Goal: Information Seeking & Learning: Understand process/instructions

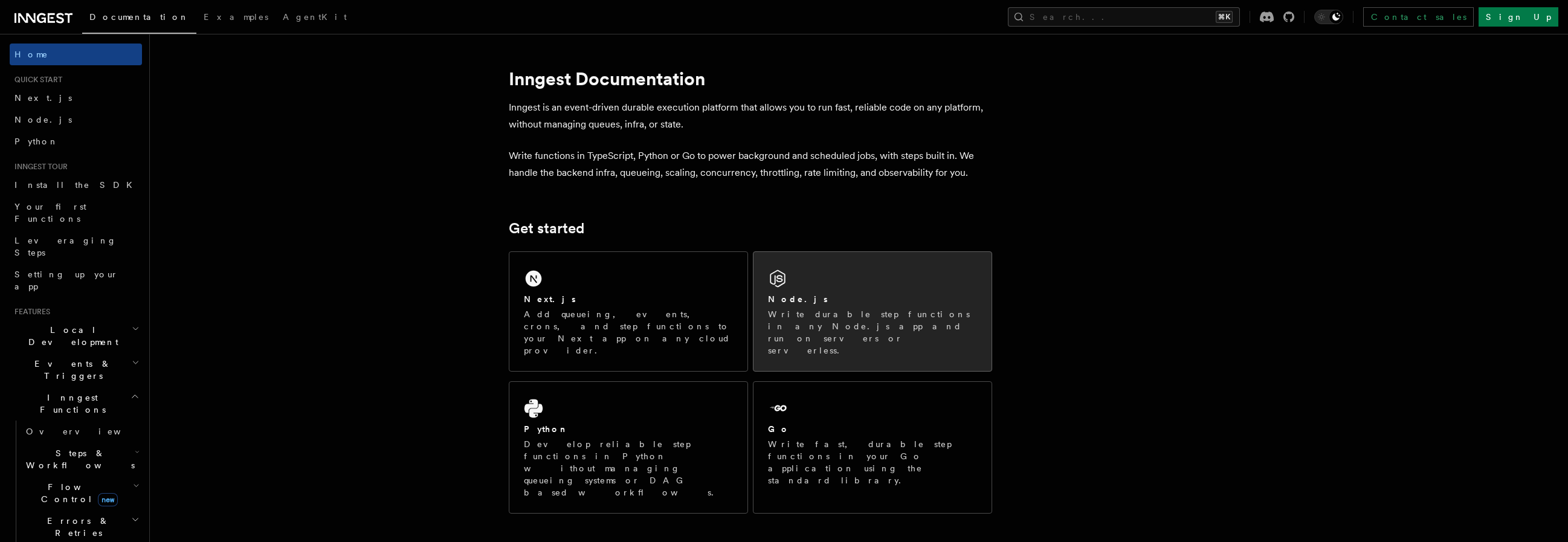
click at [799, 301] on div "Node.js" at bounding box center [872, 299] width 209 height 13
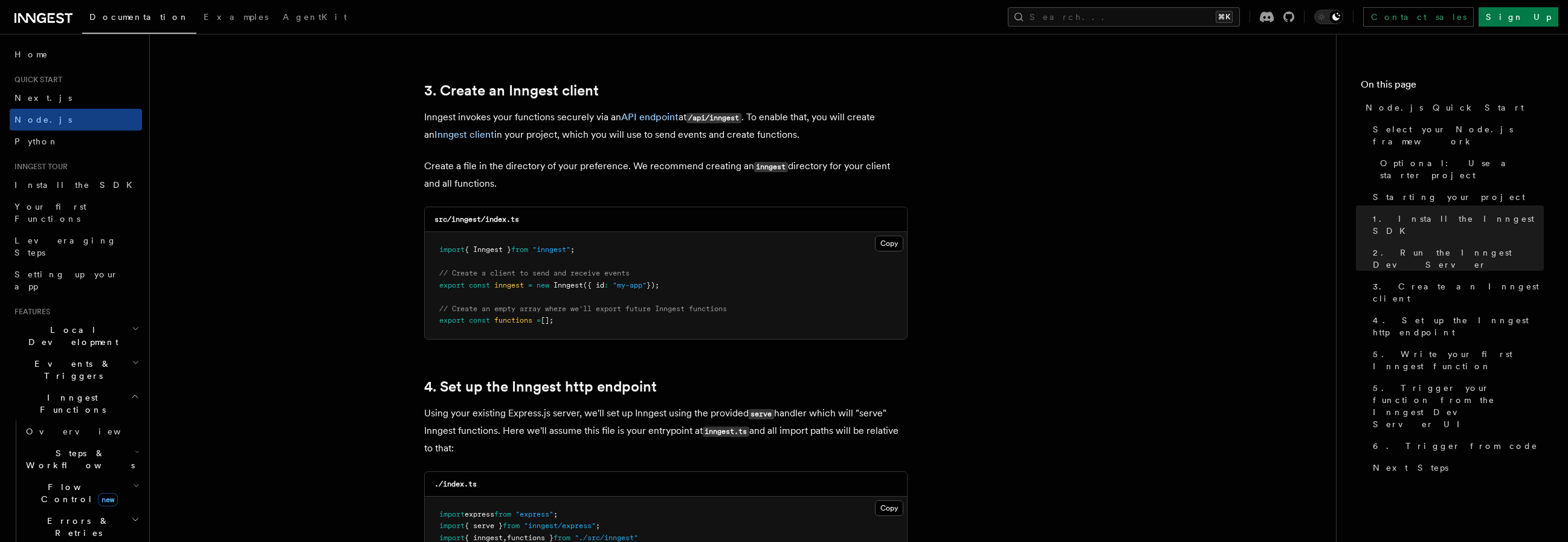
scroll to position [1508, 0]
drag, startPoint x: 617, startPoint y: 250, endPoint x: 435, endPoint y: 252, distance: 182.0
click at [435, 252] on pre "import { Inngest } from "inngest" ; // Create a client to send and receive even…" at bounding box center [666, 285] width 482 height 107
copy span "import { Inngest } from "inngest" ;"
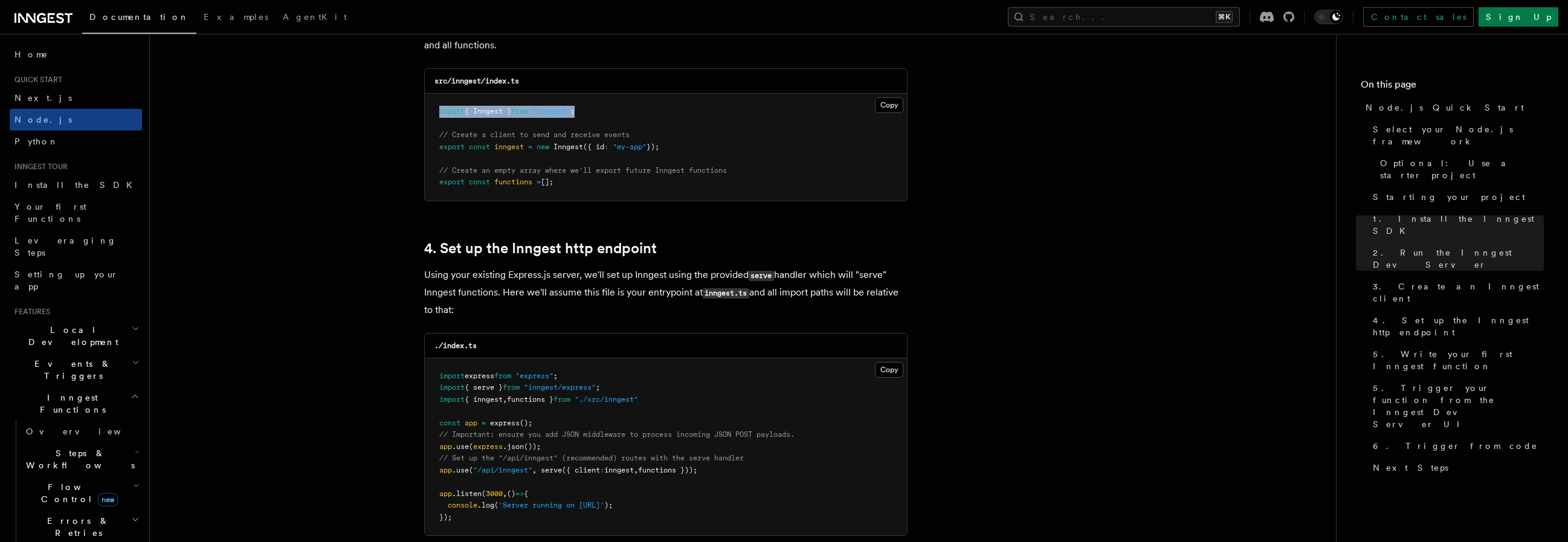
scroll to position [1688, 0]
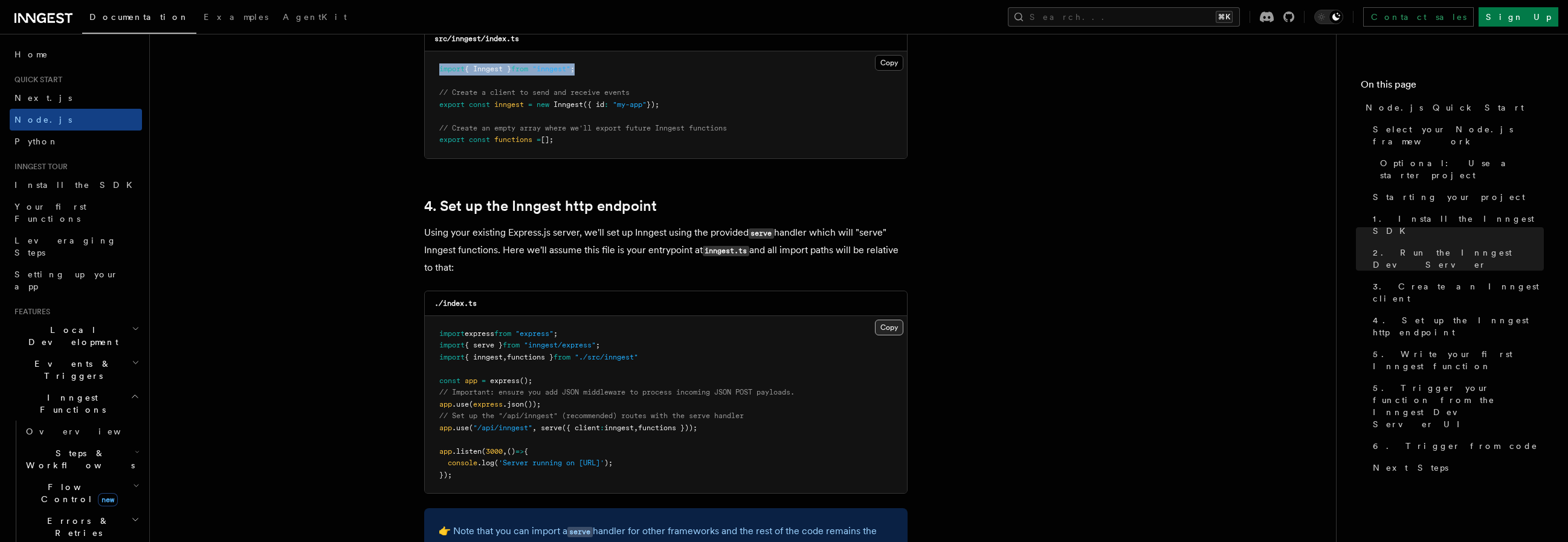
click at [886, 323] on button "Copy Copied" at bounding box center [889, 328] width 29 height 16
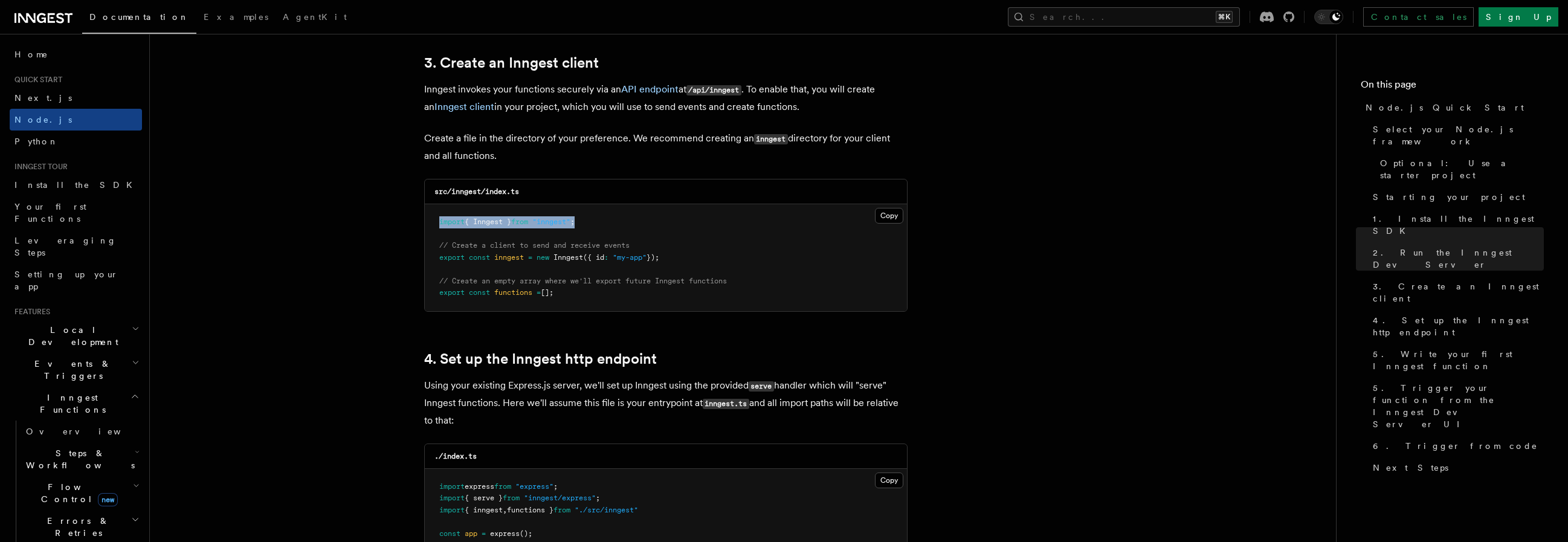
scroll to position [1506, 0]
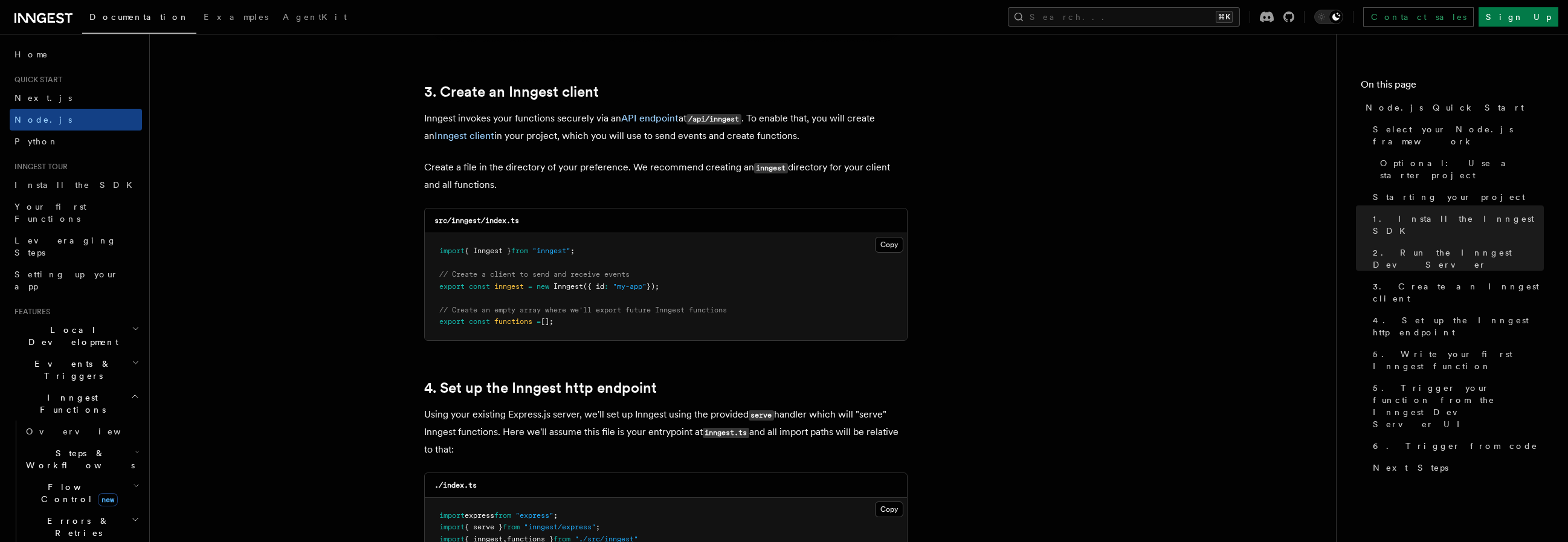
click at [1389, 396] on nav "On this page Node.js Quick Start Select your Node.js framework Optional: Use a …" at bounding box center [1452, 288] width 232 height 509
click at [38, 119] on span "Node.js" at bounding box center [43, 120] width 57 height 10
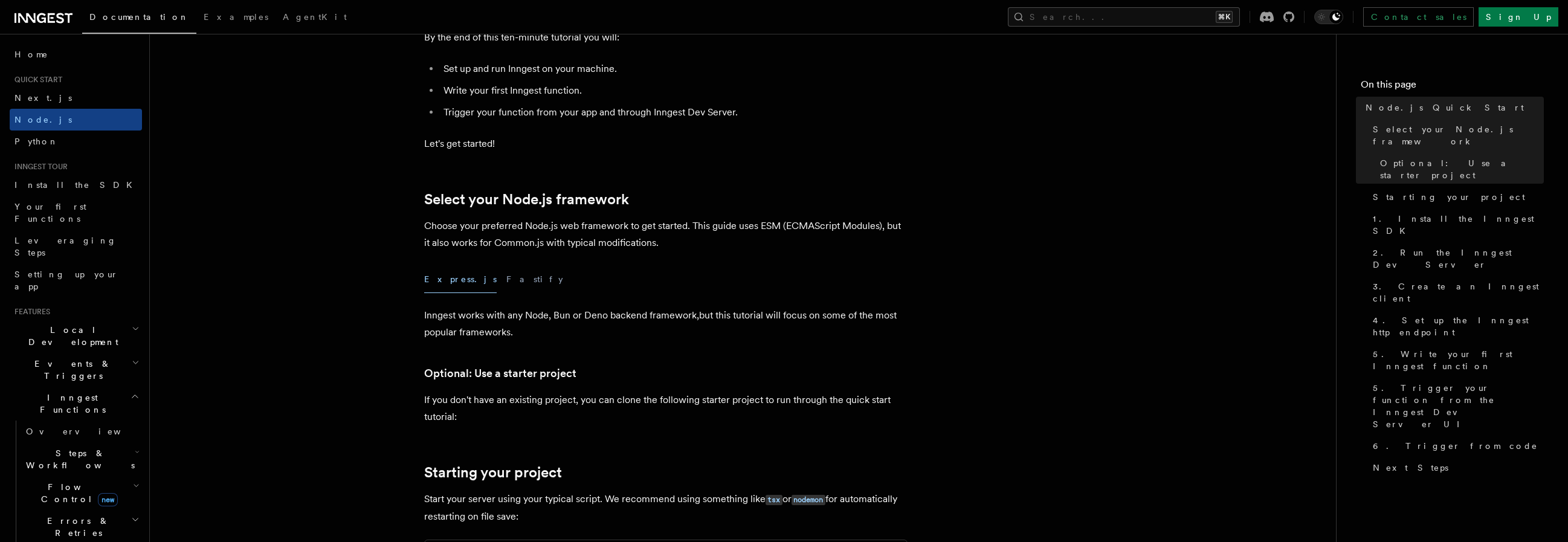
scroll to position [162, 0]
click at [506, 281] on button "Fastify" at bounding box center [534, 280] width 57 height 27
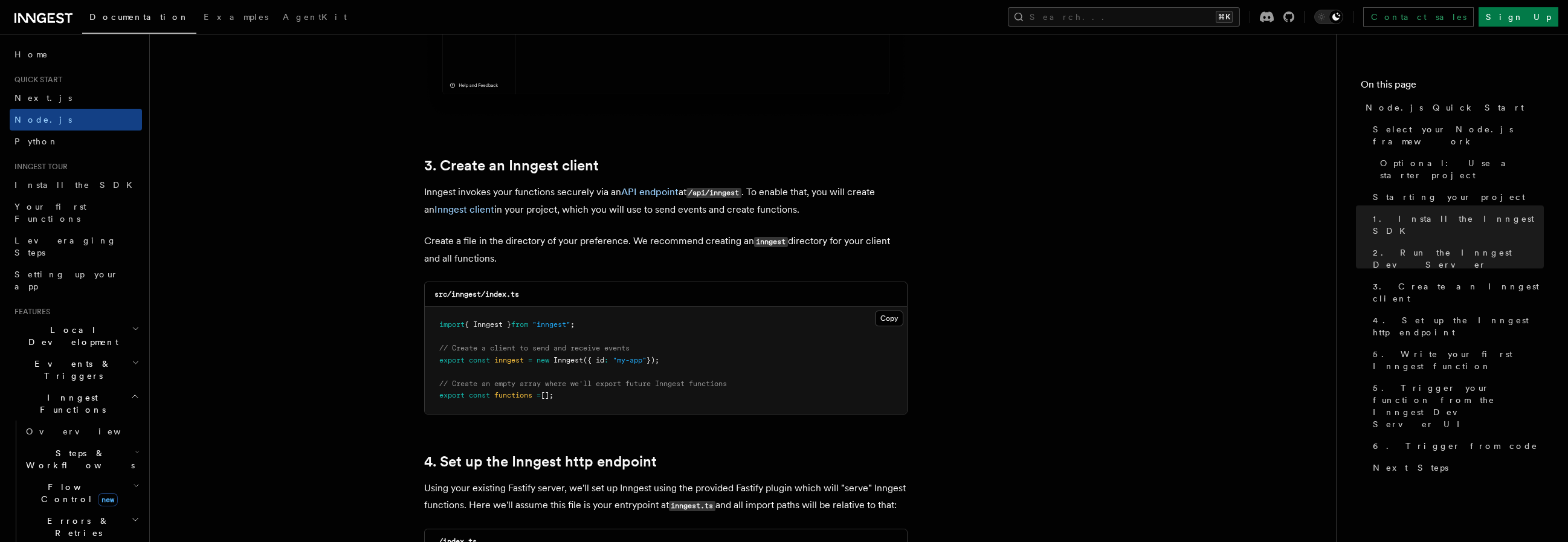
scroll to position [1434, 0]
click at [883, 315] on button "Copy Copied" at bounding box center [889, 317] width 29 height 16
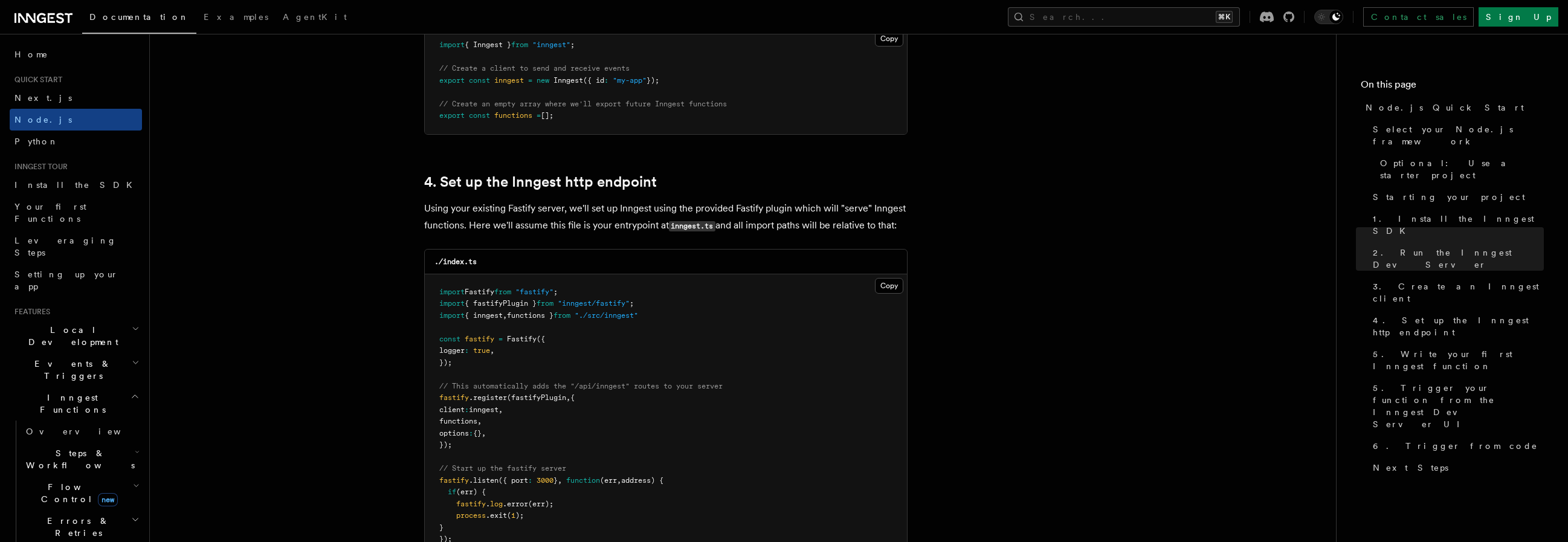
scroll to position [1712, 0]
click at [894, 282] on button "Copy Copied" at bounding box center [889, 286] width 29 height 16
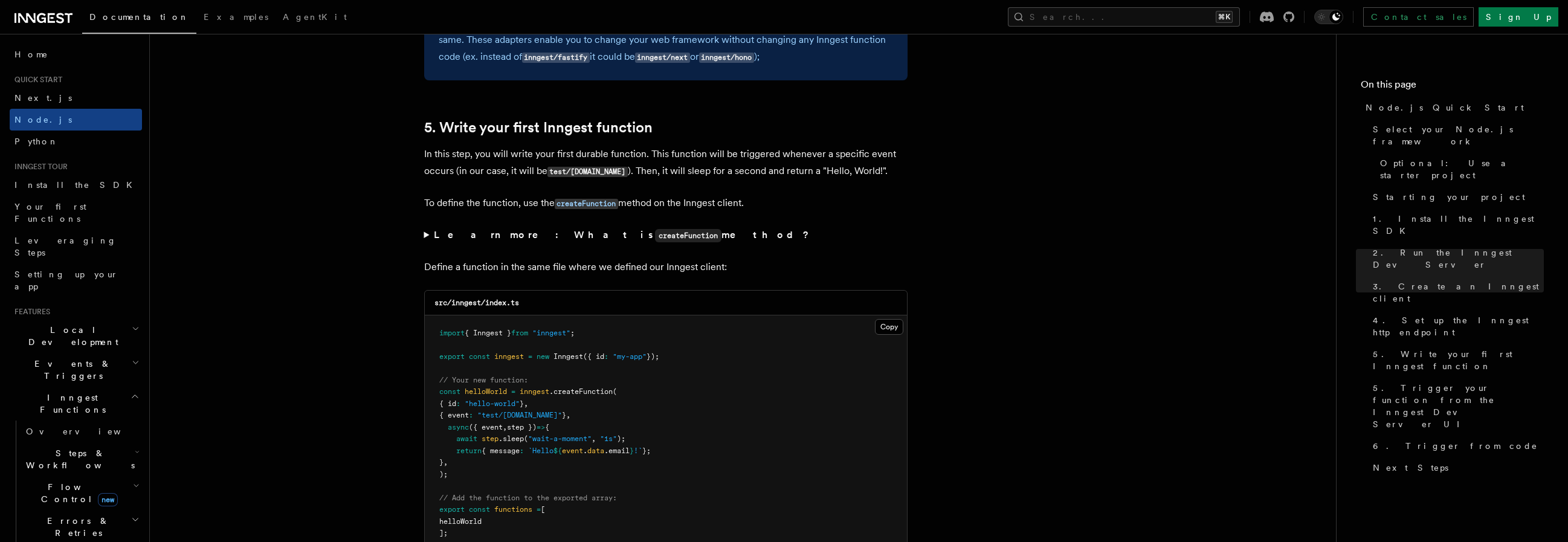
scroll to position [2286, 0]
click at [889, 319] on button "Copy Copied" at bounding box center [889, 326] width 29 height 16
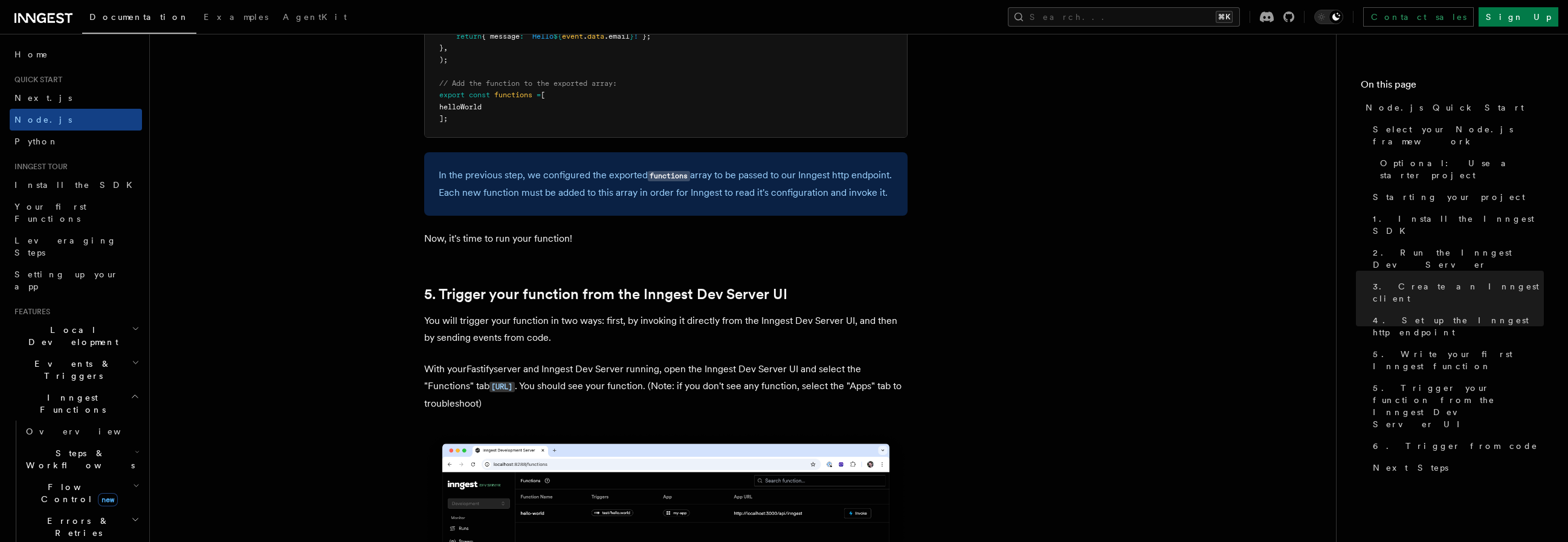
scroll to position [2702, 0]
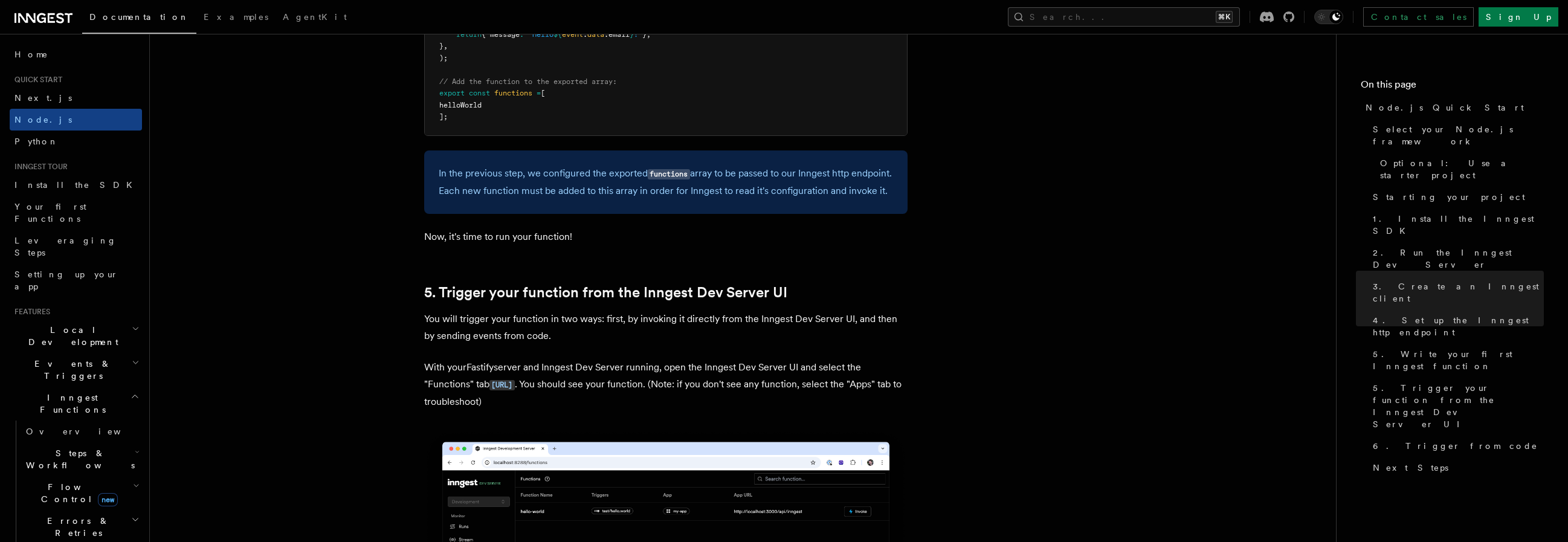
click at [1434, 415] on nav "On this page Node.js Quick Start Select your Node.js framework Optional: Use a …" at bounding box center [1452, 288] width 232 height 509
